Goal: Task Accomplishment & Management: Manage account settings

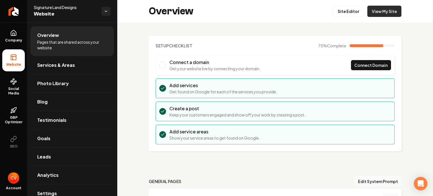
click at [380, 15] on link "View My Site" at bounding box center [384, 11] width 34 height 11
click at [349, 10] on link "Site Editor" at bounding box center [348, 11] width 31 height 11
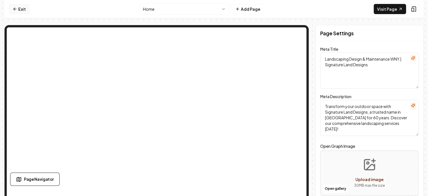
click at [16, 10] on link "Exit" at bounding box center [19, 9] width 21 height 10
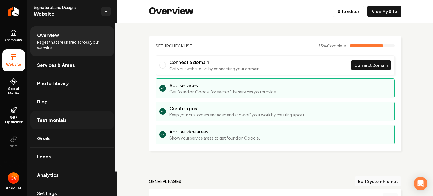
click at [72, 118] on link "Testimonials" at bounding box center [71, 120] width 83 height 18
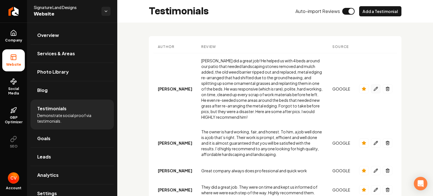
click at [373, 86] on icon "Main content area" at bounding box center [375, 88] width 5 height 5
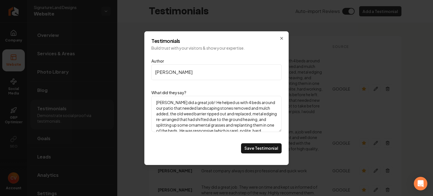
click at [227, 102] on textarea "Christian did a great job! He helped us with 4 beds around our patio that neede…" at bounding box center [216, 114] width 130 height 36
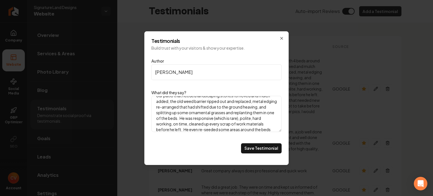
click at [228, 120] on textarea "Christian did a great job! He helped us with 4 beds around our patio that neede…" at bounding box center [216, 114] width 130 height 36
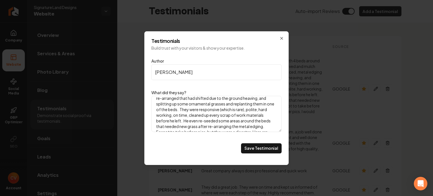
scroll to position [22, 0]
click at [229, 120] on textarea "Christian did a great job! He helped us with 4 beds around our patio that neede…" at bounding box center [216, 114] width 130 height 36
click at [182, 127] on textarea "Christian did a great job! He helped us with 4 beds around our patio that neede…" at bounding box center [216, 114] width 130 height 36
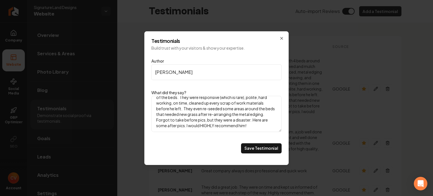
click at [182, 127] on textarea "Christian did a great job! He helped us with 4 beds around our patio that neede…" at bounding box center [216, 114] width 130 height 36
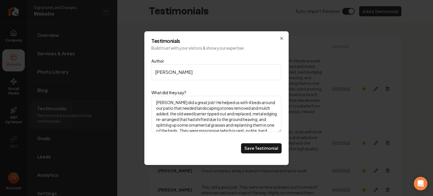
click at [164, 100] on textarea "Christian did a great job! He helped us with 4 beds around our patio that neede…" at bounding box center [216, 114] width 130 height 36
click at [231, 102] on textarea "Signature Land Designs did a great job! He helped us with 4 beds around our pat…" at bounding box center [216, 114] width 130 height 36
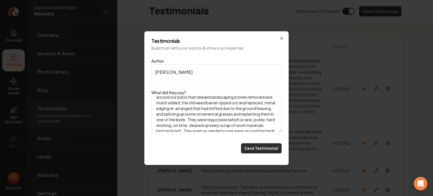
type textarea "Signature Land Designs did a great job! They helped us with 4 beds around our p…"
click at [255, 146] on button "Save Testimonial" at bounding box center [261, 148] width 41 height 10
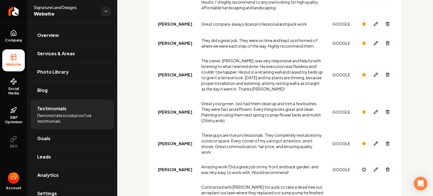
scroll to position [0, 0]
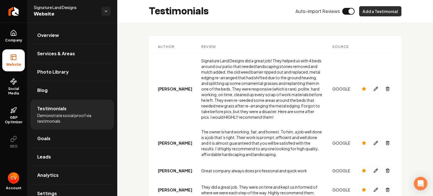
click at [381, 11] on button "Add a Testimonial" at bounding box center [380, 11] width 42 height 10
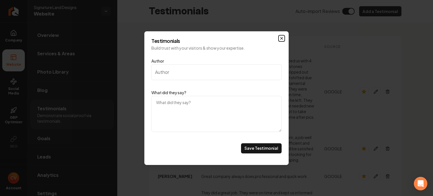
click at [280, 39] on icon "Main content area" at bounding box center [281, 38] width 5 height 5
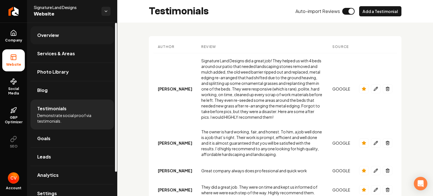
click at [71, 41] on link "Overview" at bounding box center [71, 35] width 83 height 18
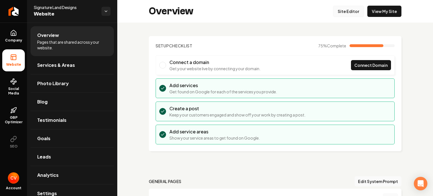
click at [344, 13] on link "Site Editor" at bounding box center [348, 11] width 31 height 11
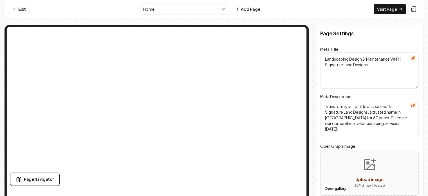
click at [6, 10] on nav "Exit Home Add Page Visit Page" at bounding box center [214, 9] width 419 height 18
click at [15, 10] on icon at bounding box center [15, 9] width 5 height 5
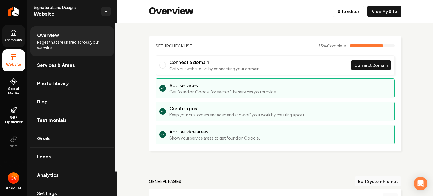
click at [17, 37] on link "Company" at bounding box center [13, 36] width 23 height 22
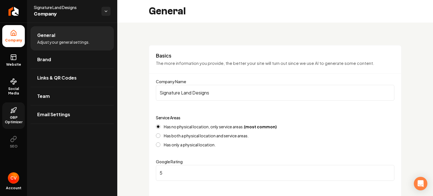
click at [12, 116] on span "GBP Optimizer" at bounding box center [13, 119] width 23 height 9
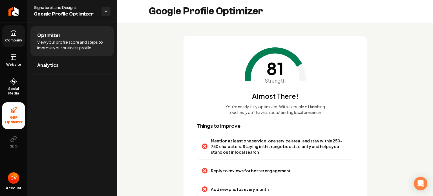
click at [19, 35] on link "Company" at bounding box center [13, 36] width 23 height 22
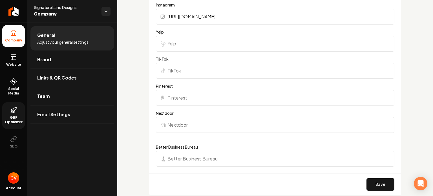
scroll to position [657, 0]
click at [207, 47] on input "Yelp" at bounding box center [275, 43] width 238 height 16
paste input "https://www.yelp.com/biz/signature-land-designs-depew"
type input "https://www.yelp.com/biz/signature-land-designs-depew"
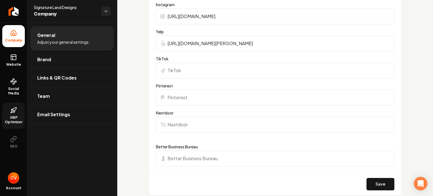
click at [180, 121] on input "Nextdoor" at bounding box center [275, 125] width 238 height 16
paste input "https://nextdoor.com/pages/signature-land-designs-lancaster-ny/?init_source=sea…"
type input "https://nextdoor.com/pages/signature-land-designs-lancaster-ny/?init_source=sea…"
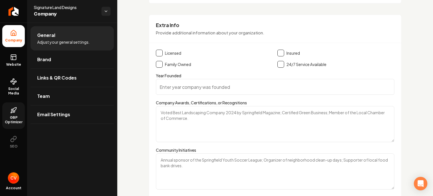
scroll to position [848, 0]
click at [176, 52] on label "Licensed" at bounding box center [173, 53] width 16 height 6
click at [160, 53] on button "Main content area" at bounding box center [159, 53] width 7 height 7
click at [160, 66] on button "Main content area" at bounding box center [159, 64] width 7 height 7
click at [277, 55] on button "Main content area" at bounding box center [280, 53] width 7 height 7
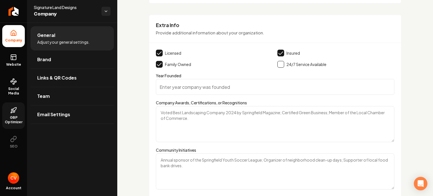
scroll to position [865, 0]
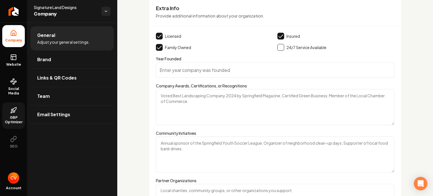
click at [237, 73] on input "Year Founded" at bounding box center [275, 70] width 238 height 16
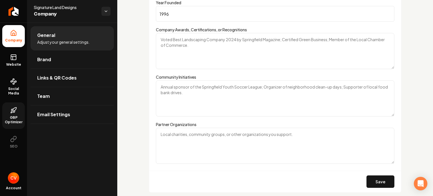
scroll to position [939, 0]
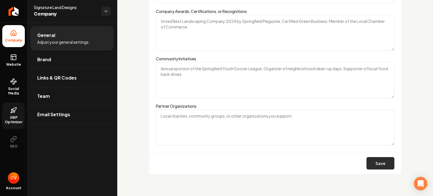
type input "1996"
click at [374, 159] on button "Save" at bounding box center [380, 163] width 28 height 12
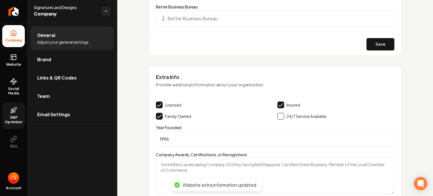
scroll to position [796, 0]
click at [372, 45] on button "Save" at bounding box center [380, 44] width 28 height 12
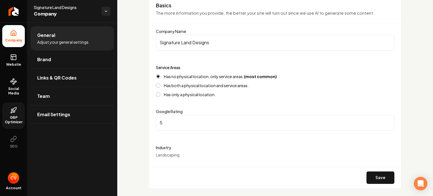
scroll to position [0, 0]
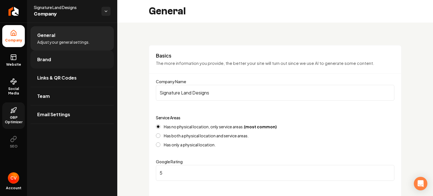
click at [88, 59] on link "Brand" at bounding box center [71, 59] width 83 height 18
